Goal: Task Accomplishment & Management: Manage account settings

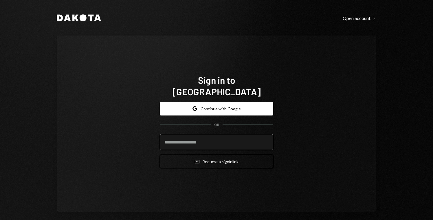
click at [233, 134] on input "email" at bounding box center [216, 142] width 113 height 16
type input "**********"
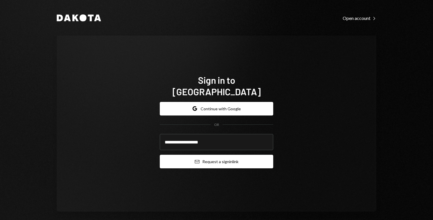
click at [220, 157] on button "Email Request a sign in link" at bounding box center [216, 162] width 113 height 14
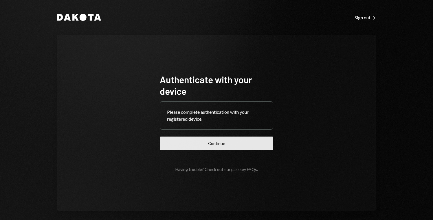
click at [217, 147] on button "Continue" at bounding box center [216, 144] width 113 height 14
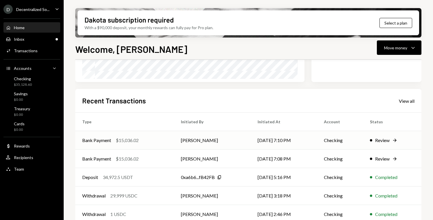
scroll to position [121, 0]
click at [295, 160] on td "[DATE] 7:08 PM" at bounding box center [283, 158] width 66 height 19
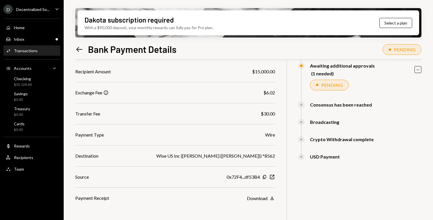
scroll to position [77, 0]
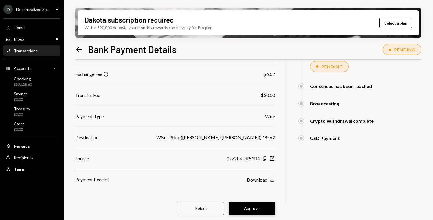
click at [258, 207] on button "Approve" at bounding box center [251, 209] width 46 height 14
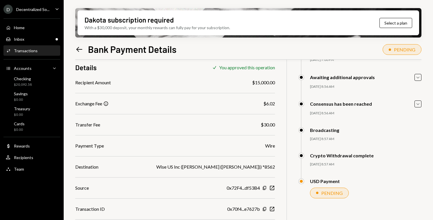
scroll to position [68, 0]
